Goal: Task Accomplishment & Management: Use online tool/utility

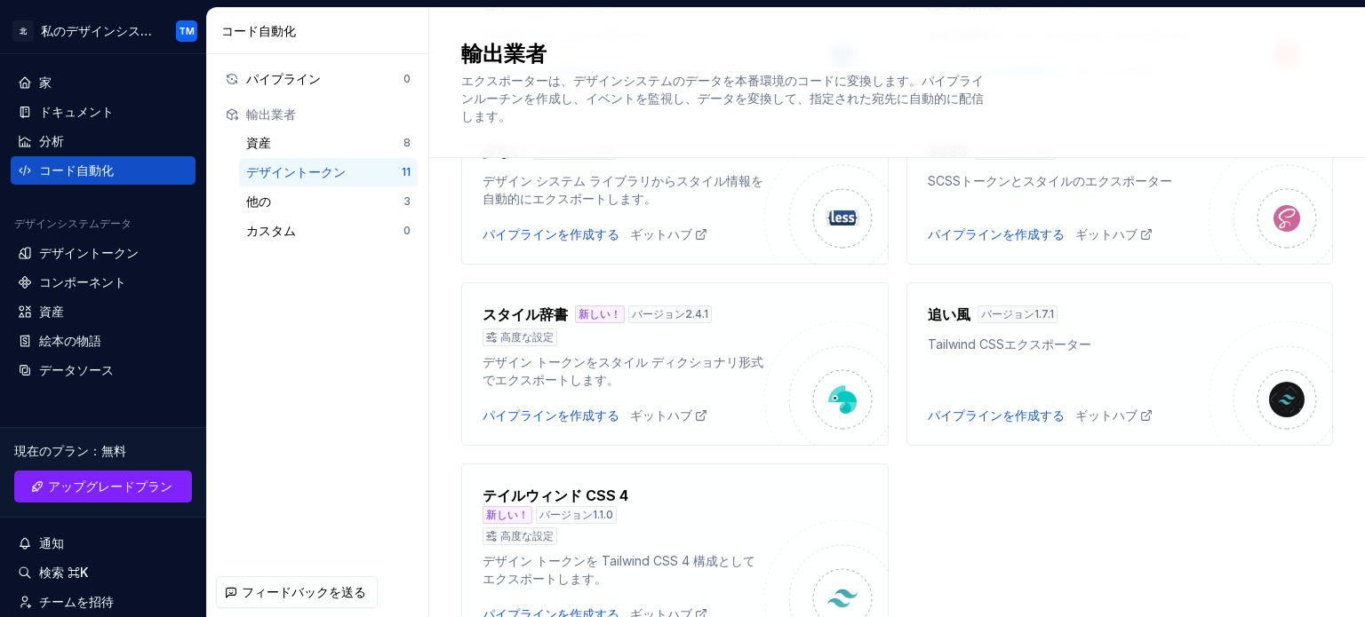
scroll to position [716, 0]
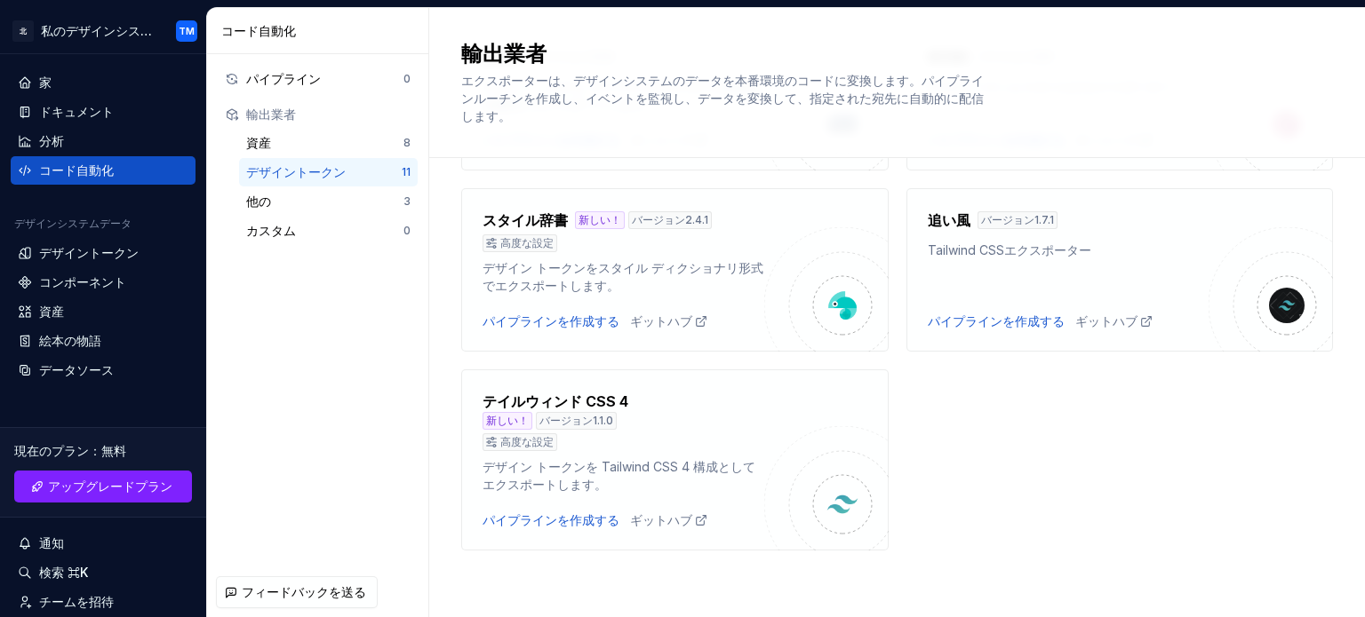
click at [1330, 100] on div "輸出業者 エクスポーターは、デザインシステムのデータを本番環境のコードに変換します。パイプラインルーチンを作成し、イベントを監視し、データを変換して、指定され…" at bounding box center [896, 83] width 935 height 150
click at [102, 376] on font "データソース" at bounding box center [76, 369] width 75 height 15
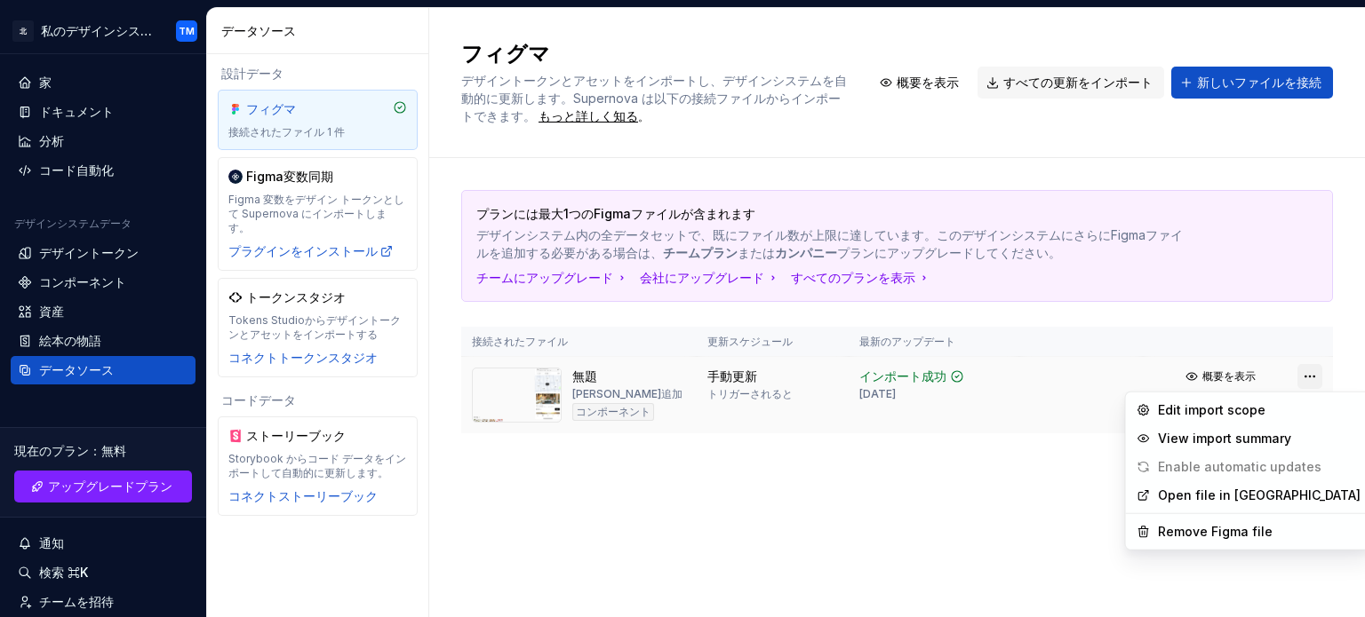
click at [1301, 376] on html "北 私のデザインシステム TM 家 ドキュメント 分析 コード自動化 デザインシステムデータ デザイントークン コンポーネント 資産 絵本の物語 データソース…" at bounding box center [682, 308] width 1365 height 617
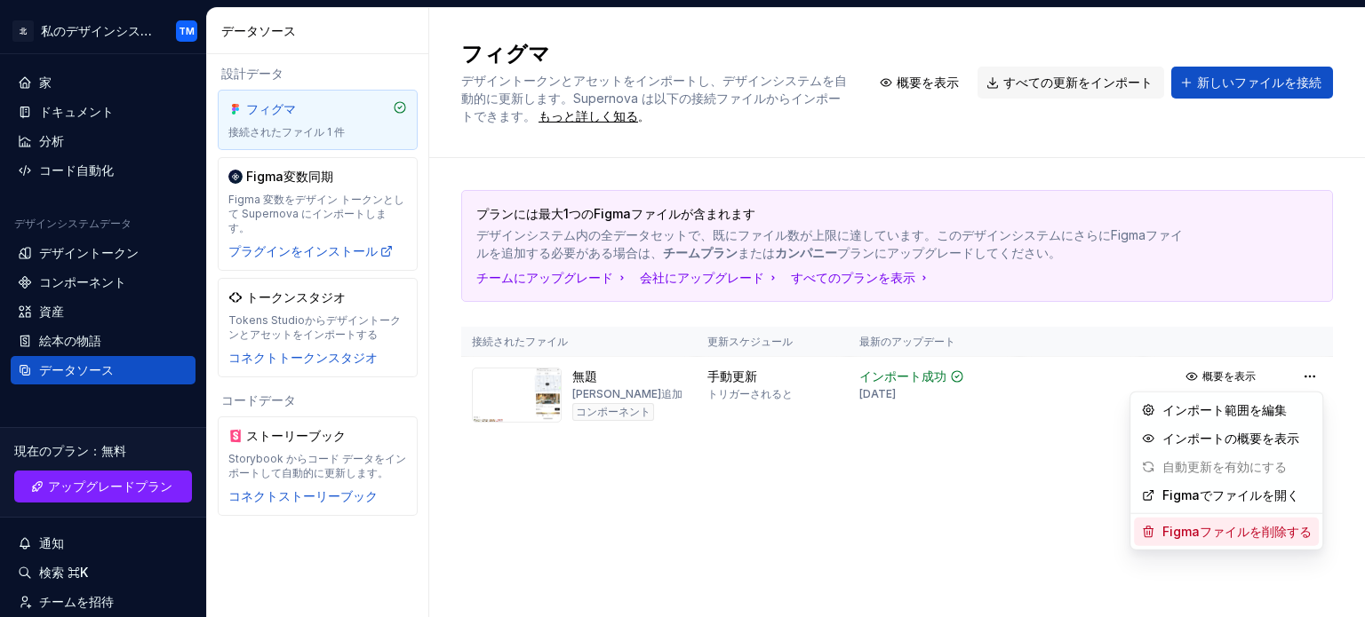
click at [1240, 534] on font "Figmaファイルを削除する" at bounding box center [1236, 531] width 149 height 15
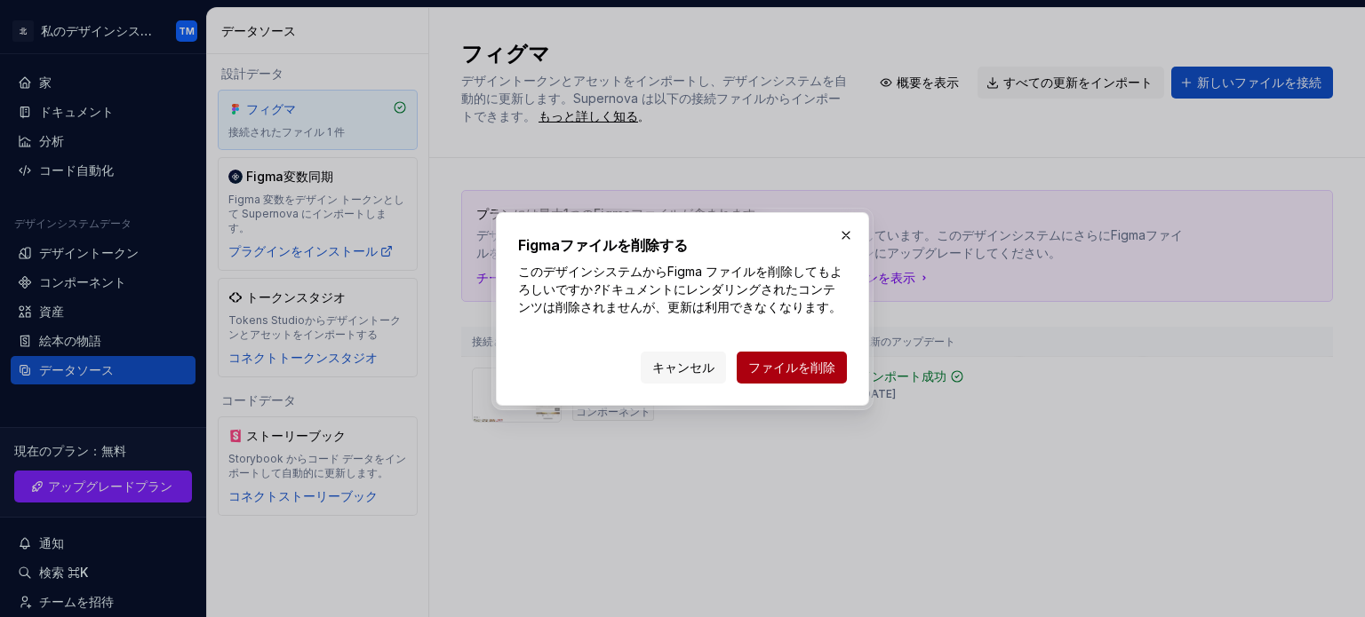
click at [771, 361] on font "ファイルを削除" at bounding box center [791, 367] width 87 height 15
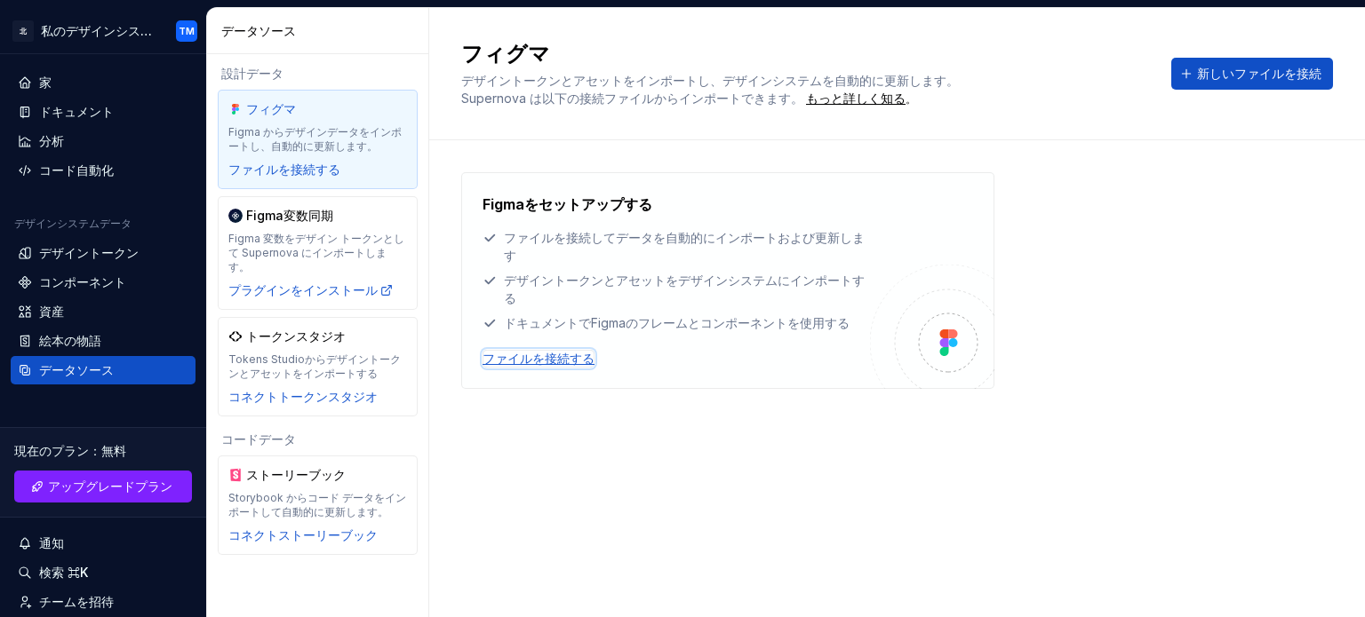
click at [519, 354] on font "ファイルを接続する" at bounding box center [538, 358] width 112 height 15
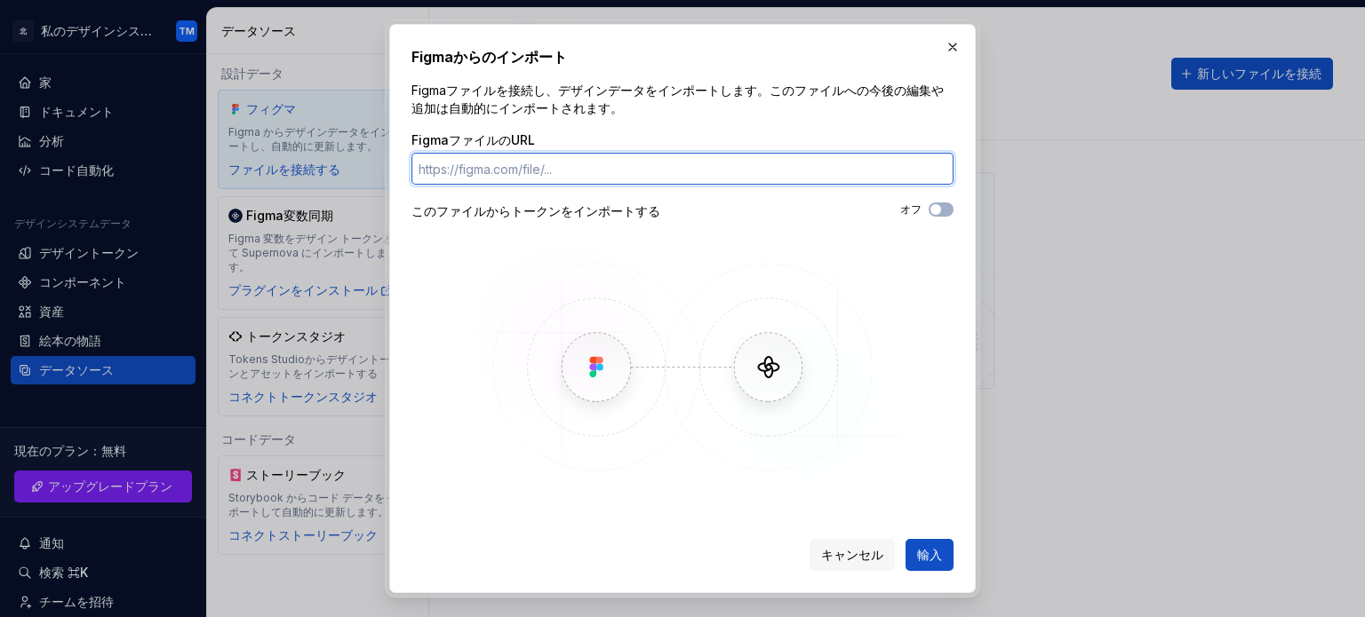
paste input "[URL][DOMAIN_NAME]"
type input "h"
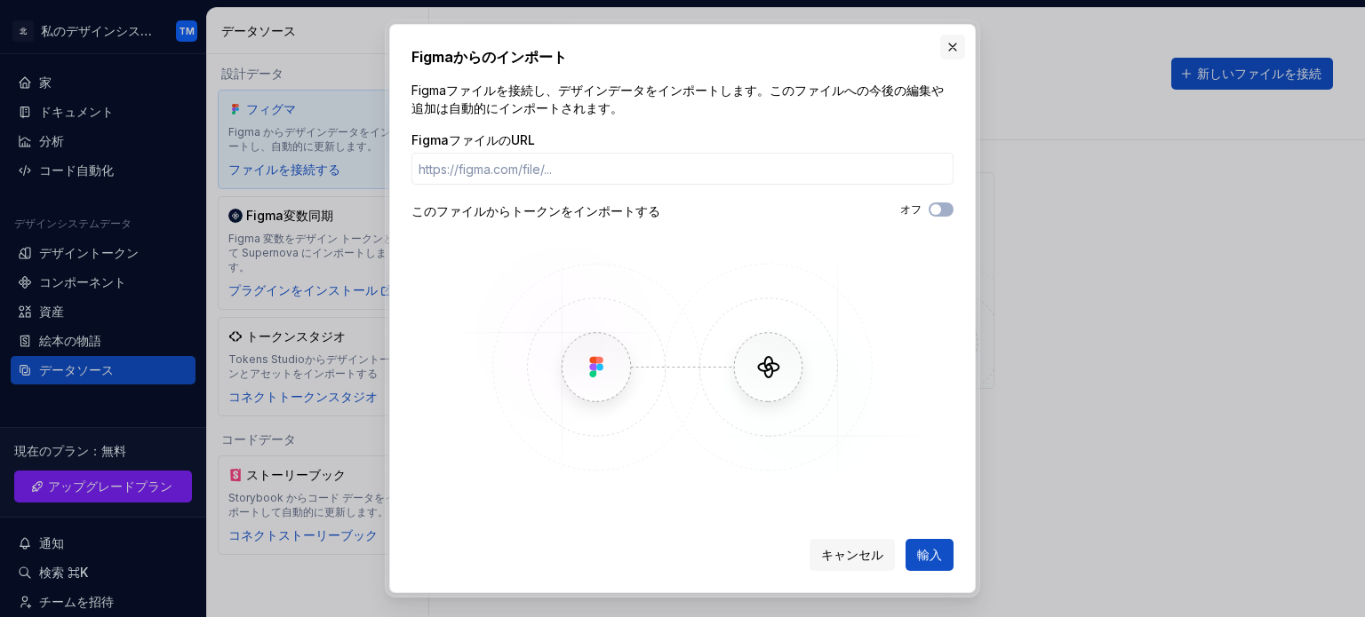
click at [958, 42] on button "button" at bounding box center [952, 47] width 25 height 25
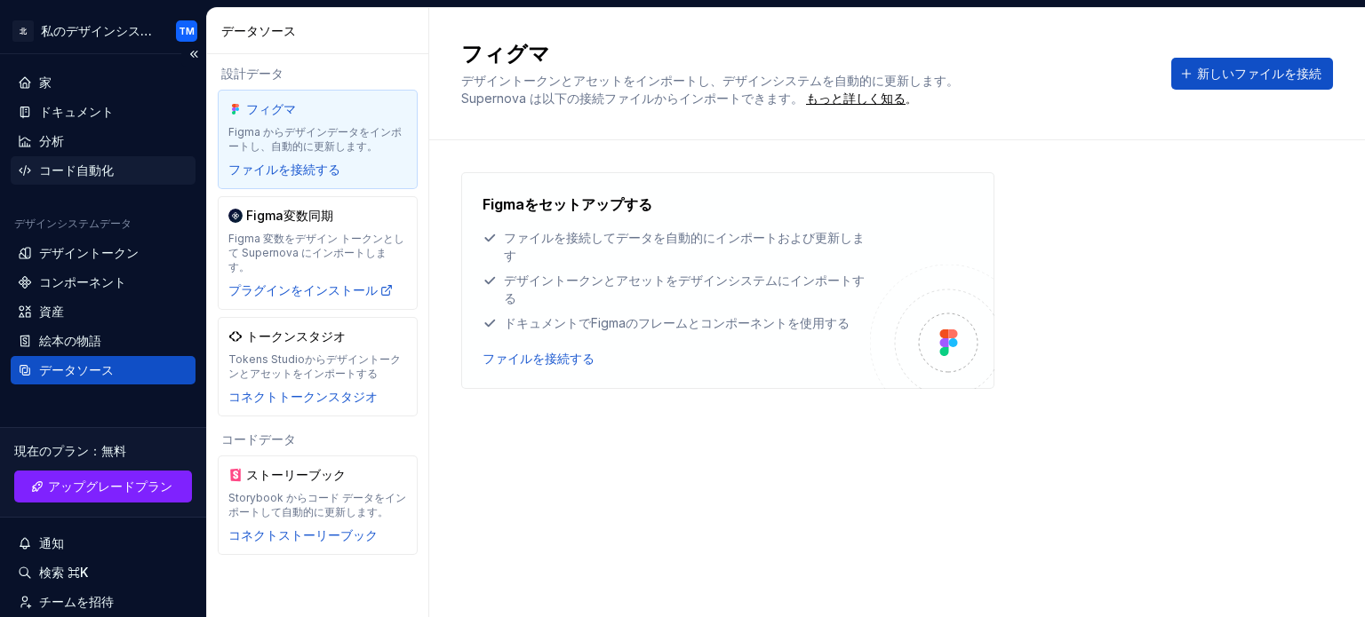
click at [128, 163] on div "コード自動化" at bounding box center [103, 171] width 171 height 18
